Goal: Find specific page/section: Find specific page/section

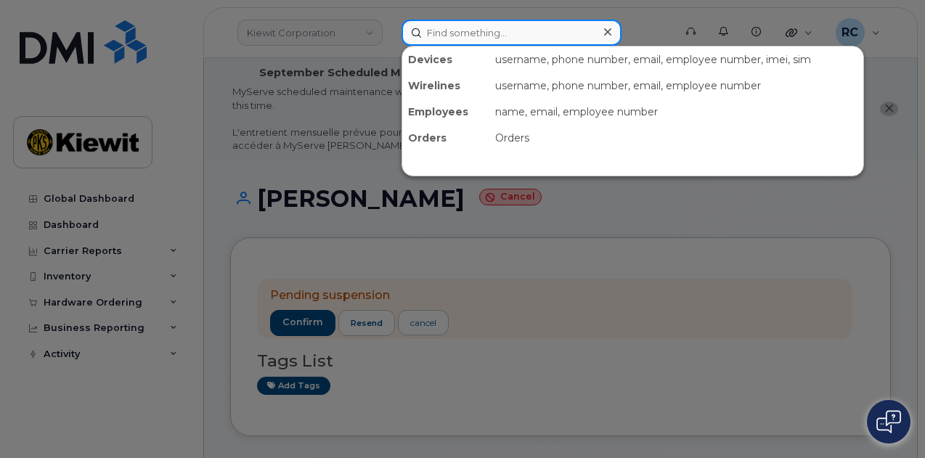
click at [470, 26] on input at bounding box center [511, 33] width 220 height 26
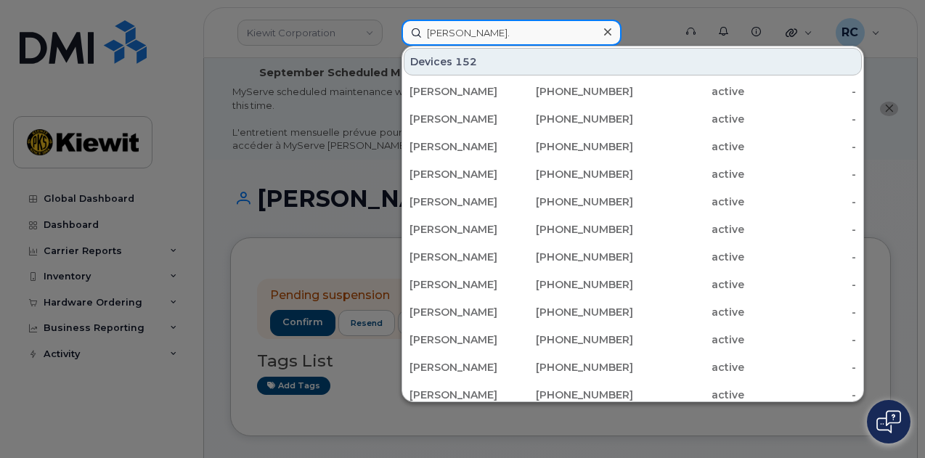
paste input "Hunneman"
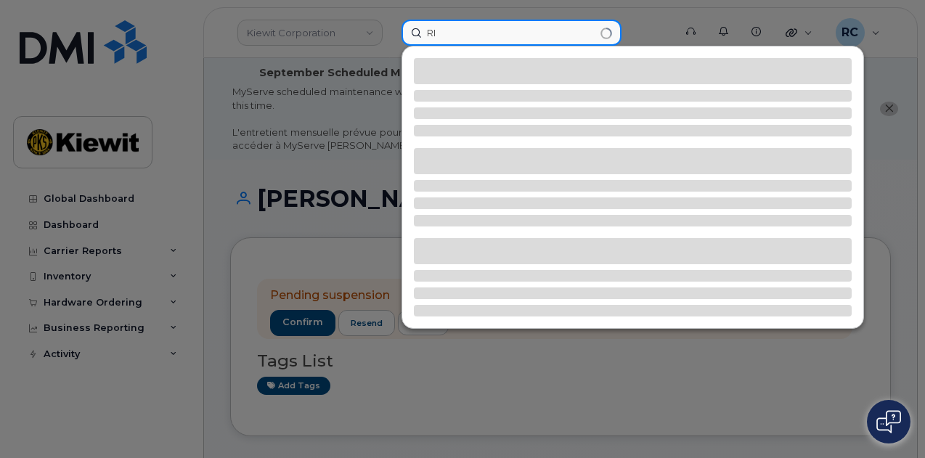
type input "R"
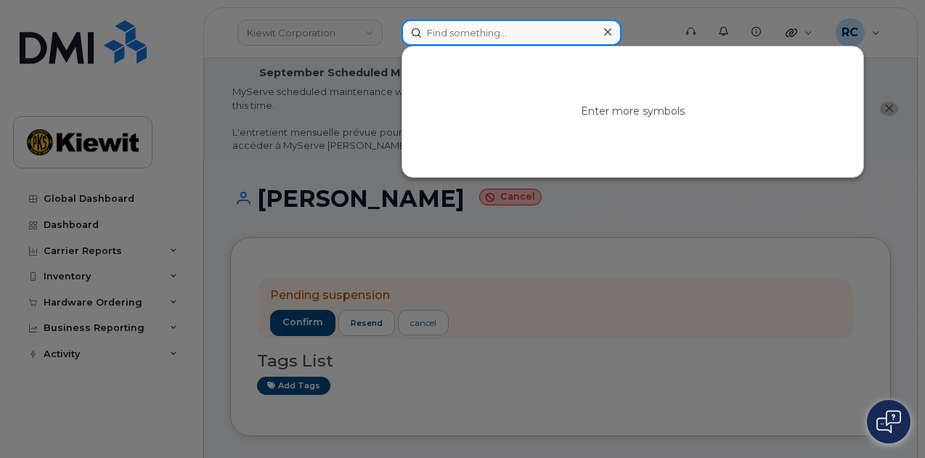
click at [504, 34] on input at bounding box center [511, 33] width 220 height 26
paste input "476303014168"
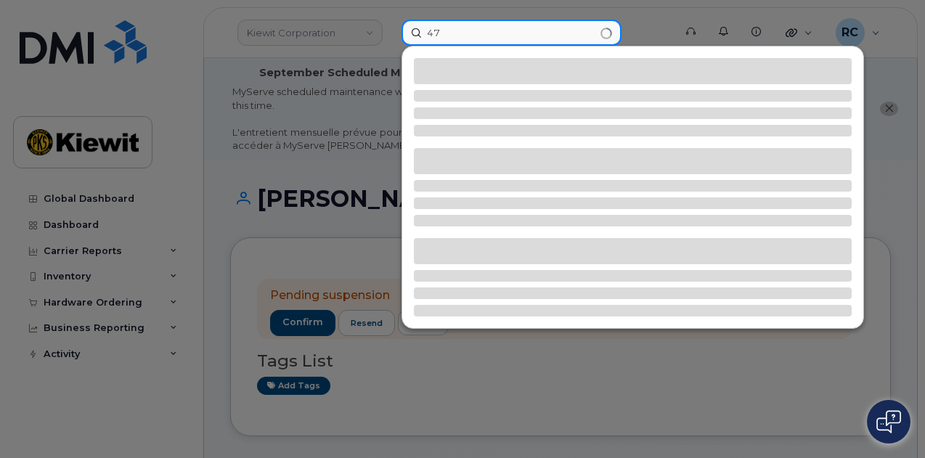
type input "4"
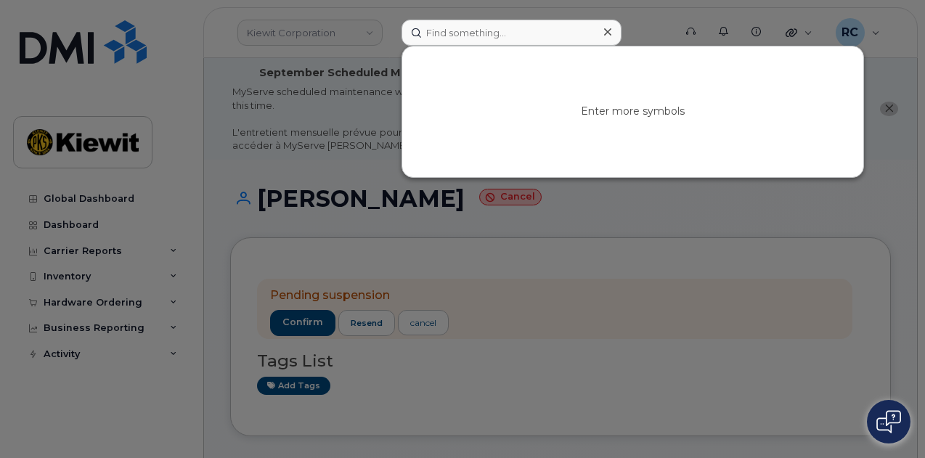
click at [149, 202] on div at bounding box center [462, 229] width 925 height 458
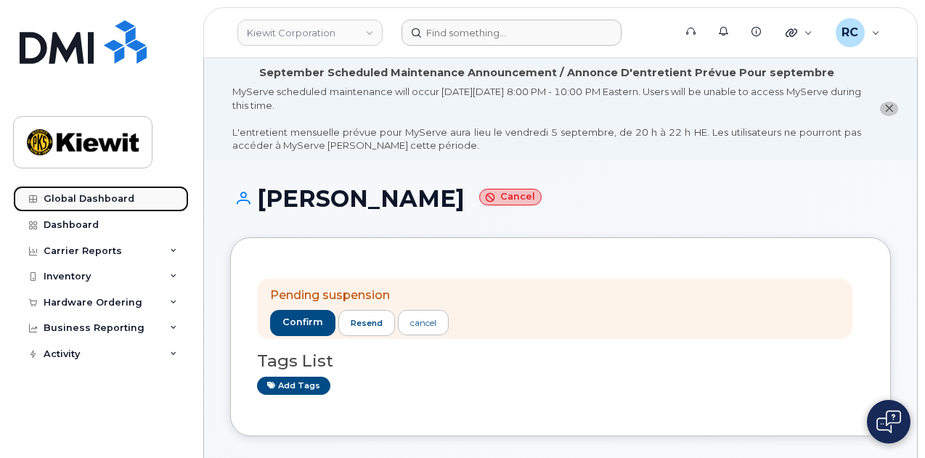
click at [59, 205] on link "Global Dashboard" at bounding box center [101, 199] width 176 height 26
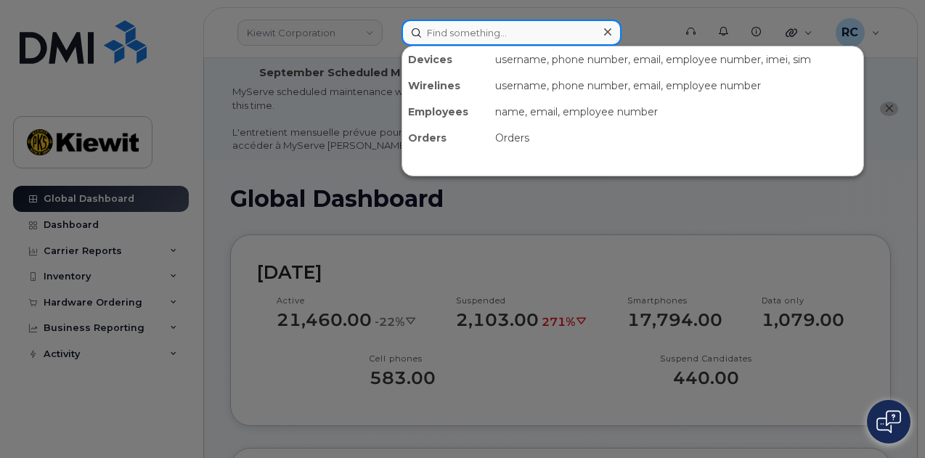
click at [510, 34] on input at bounding box center [511, 33] width 220 height 26
paste input "298400"
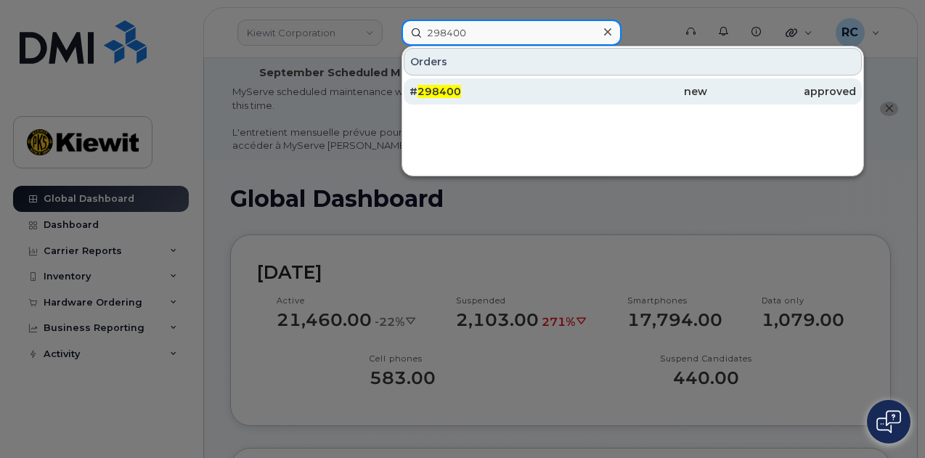
type input "298400"
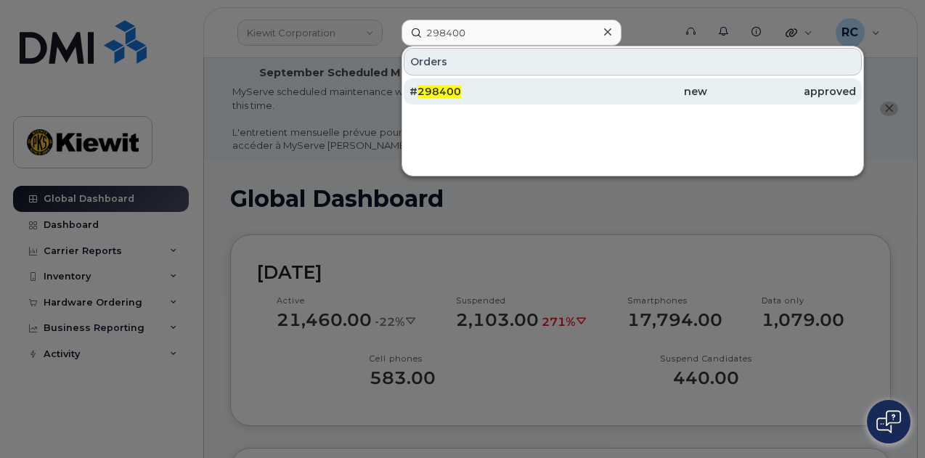
click at [496, 89] on div "# 298400" at bounding box center [483, 91] width 149 height 15
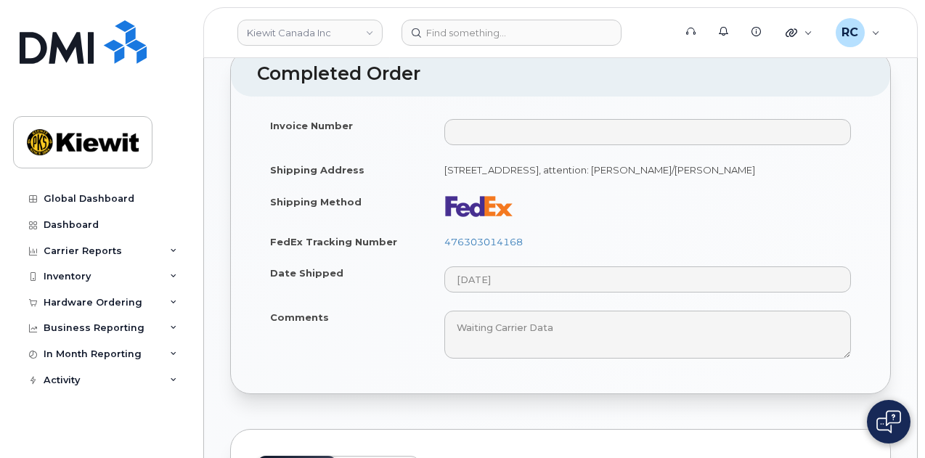
scroll to position [974, 0]
click at [482, 235] on link "476303014168" at bounding box center [483, 241] width 78 height 12
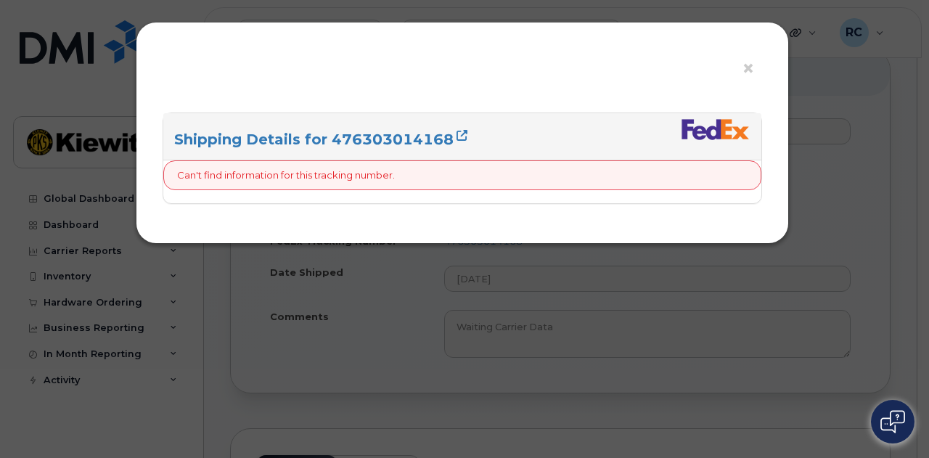
click at [465, 130] on h3 "Shipping Details for 476303014168" at bounding box center [462, 140] width 576 height 20
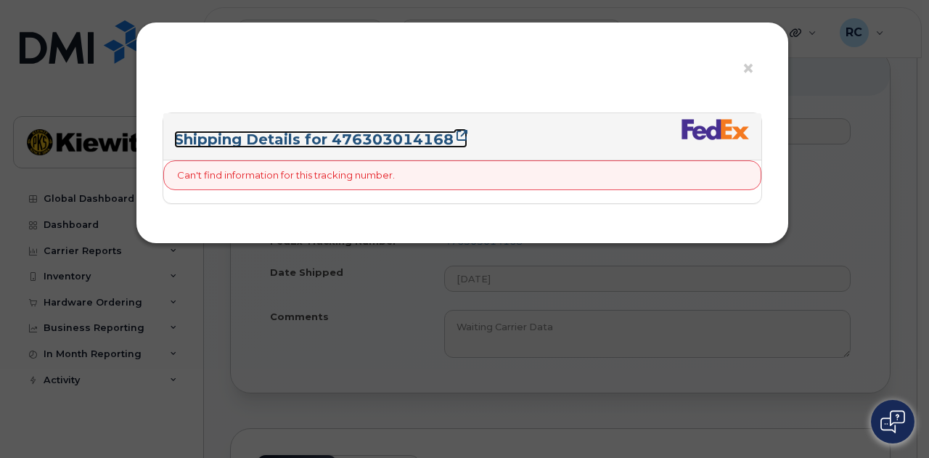
click at [457, 136] on icon at bounding box center [461, 135] width 11 height 11
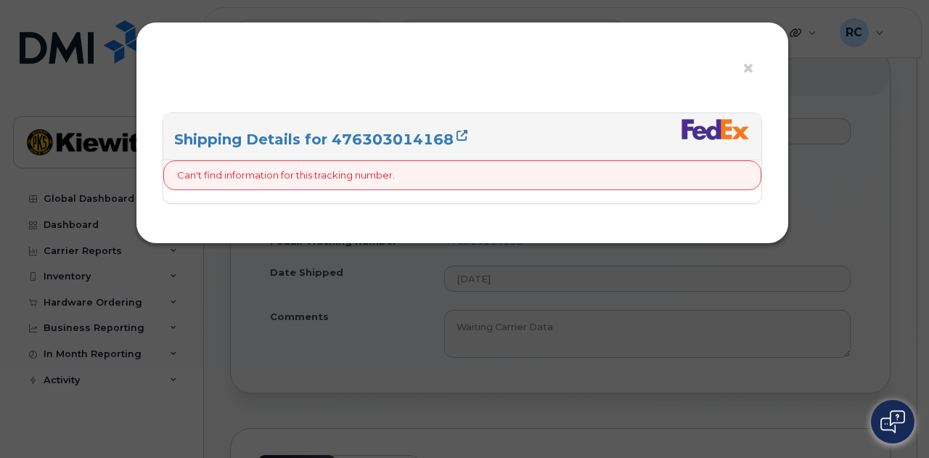
click at [384, 301] on div "× Shipping Details for 476303014168 Can't find information for this tracking nu…" at bounding box center [464, 229] width 929 height 458
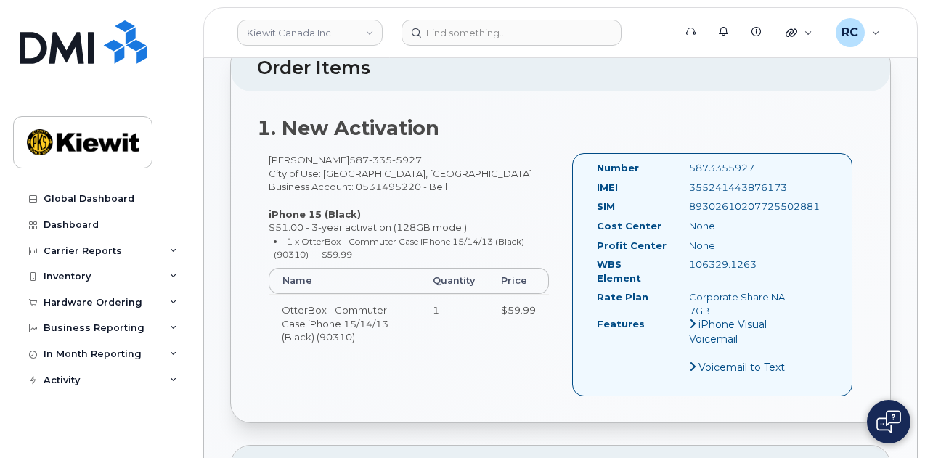
scroll to position [581, 0]
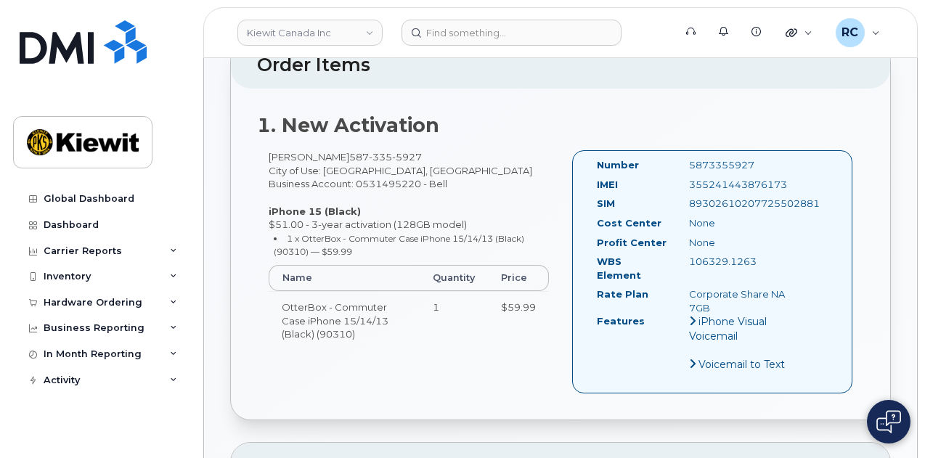
click at [729, 158] on div "5873355927" at bounding box center [742, 165] width 128 height 14
copy div "5873355927"
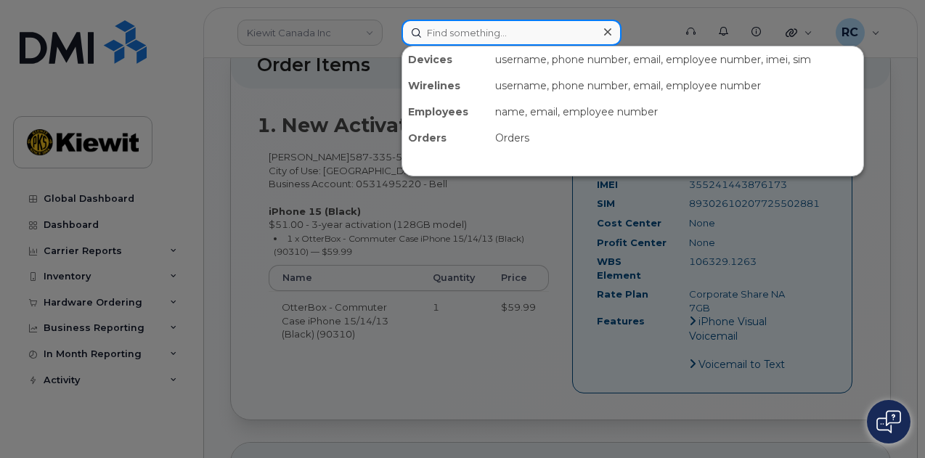
click at [478, 37] on input at bounding box center [511, 33] width 220 height 26
paste input "5873355927"
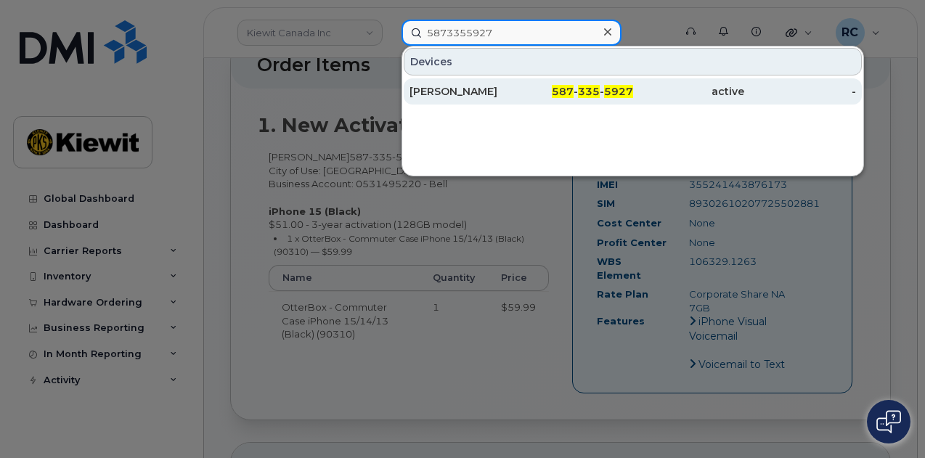
type input "5873355927"
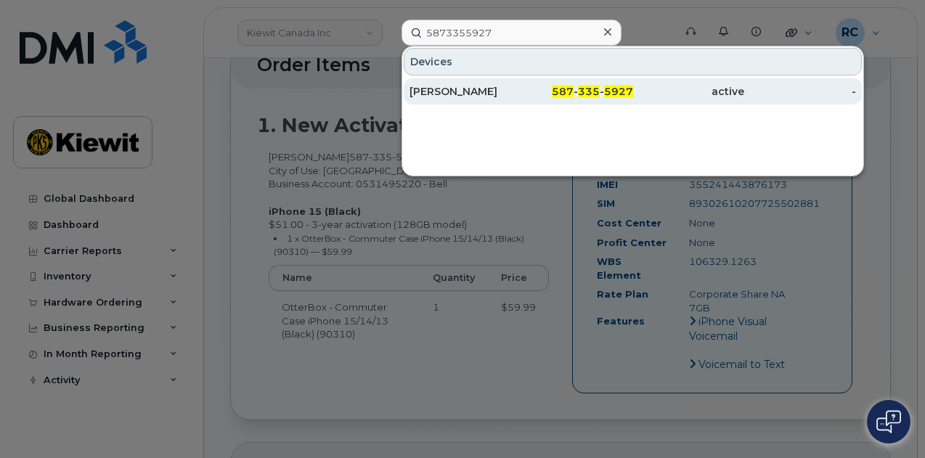
click at [512, 93] on div "[PERSON_NAME]" at bounding box center [465, 91] width 112 height 15
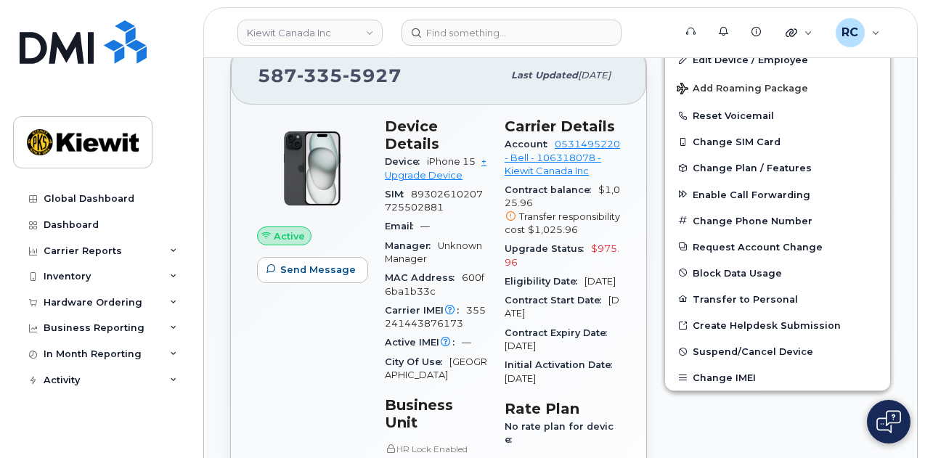
scroll to position [430, 0]
drag, startPoint x: 403, startPoint y: 67, endPoint x: 253, endPoint y: 77, distance: 149.8
click at [253, 77] on div "[PHONE_NUMBER] Last updated [DATE]" at bounding box center [438, 75] width 415 height 58
copy span "[PHONE_NUMBER]"
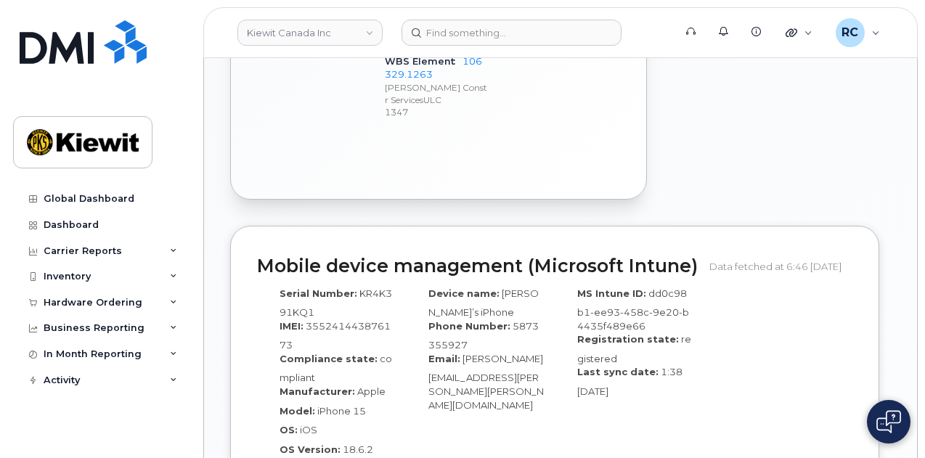
scroll to position [986, 0]
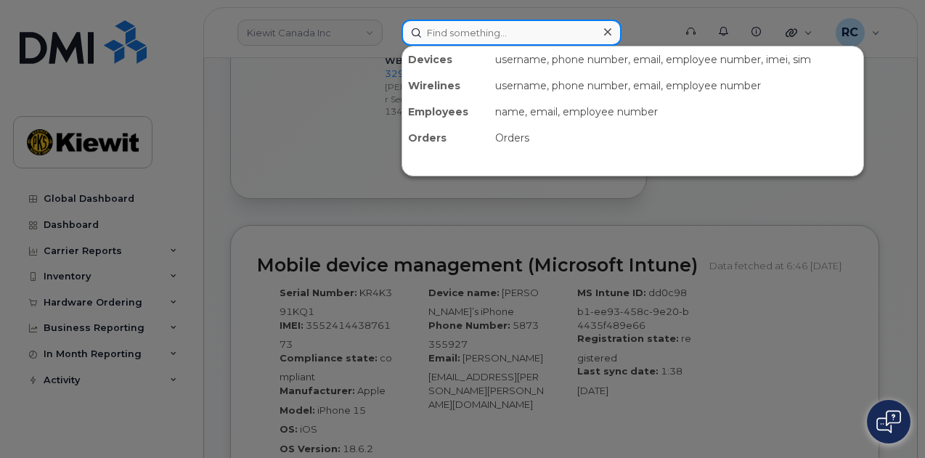
click at [434, 30] on input at bounding box center [511, 33] width 220 height 26
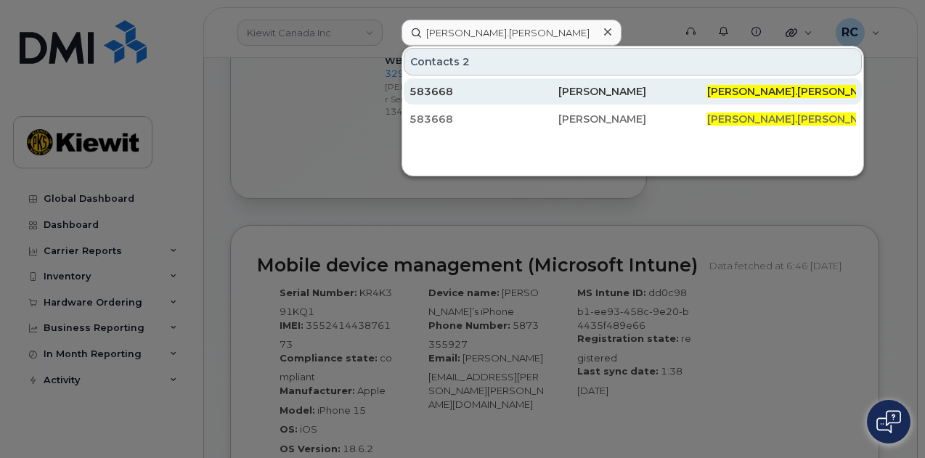
click at [521, 92] on div "583668" at bounding box center [483, 91] width 149 height 15
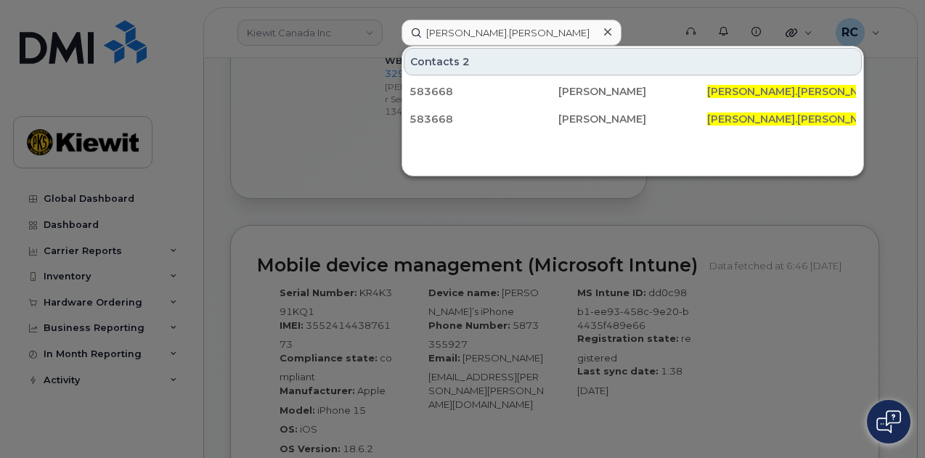
click at [547, 210] on div at bounding box center [462, 229] width 925 height 458
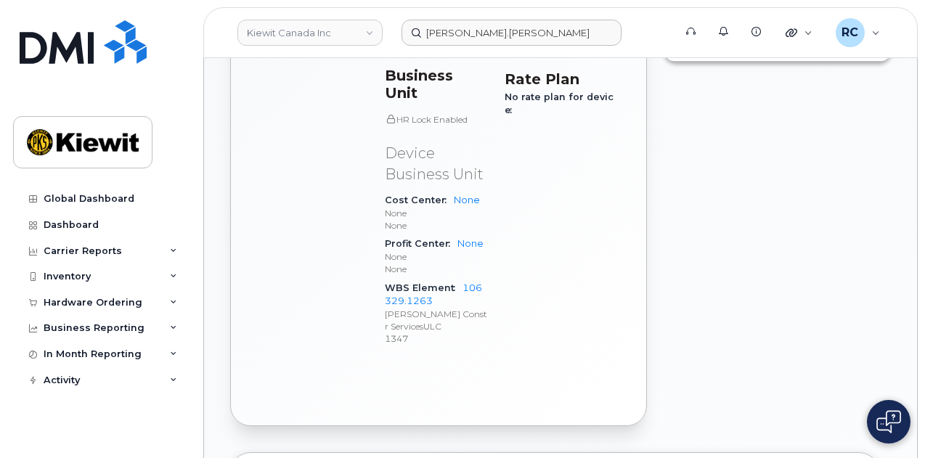
scroll to position [757, 0]
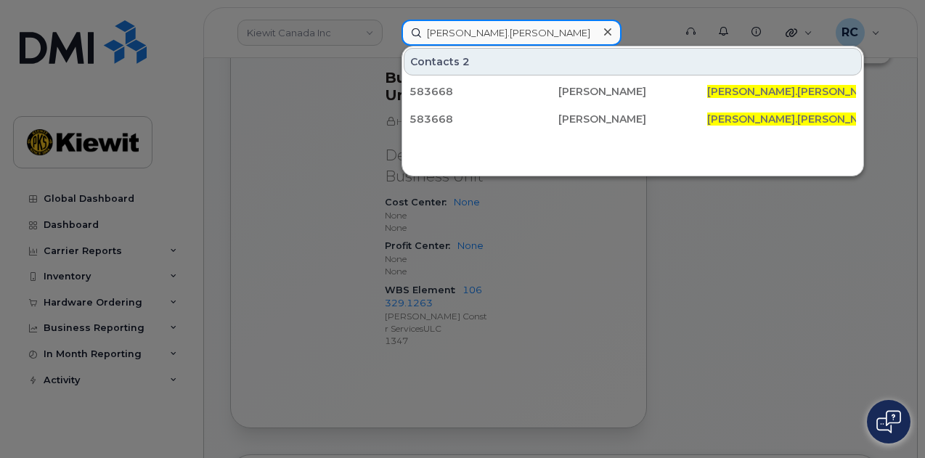
click at [448, 31] on input "RICK.HUNNEMAN" at bounding box center [511, 33] width 220 height 26
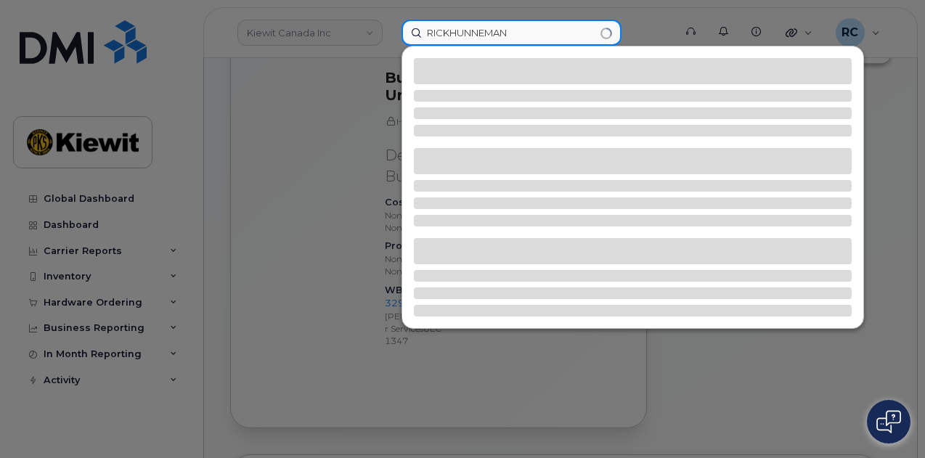
type input "RICK HUNNEMAN"
